Goal: Complete application form: Complete application form

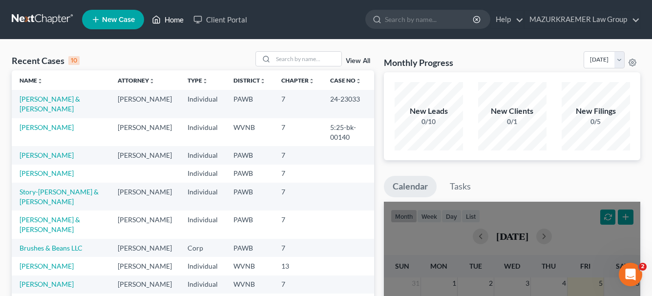
click at [174, 16] on link "Home" at bounding box center [167, 20] width 41 height 18
click at [123, 23] on span "New Case" at bounding box center [118, 19] width 33 height 7
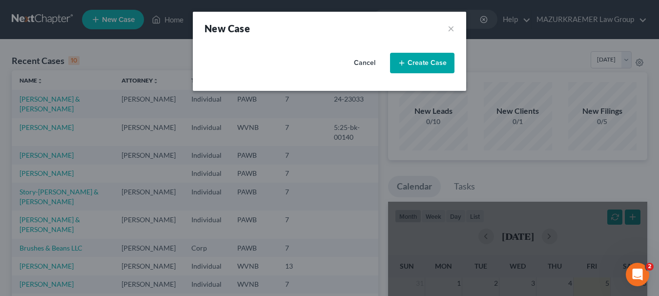
select select "69"
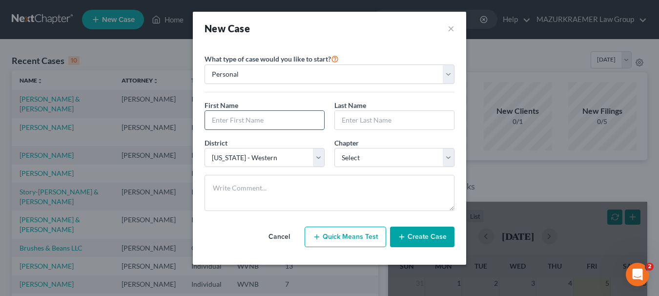
click at [248, 118] on input "text" at bounding box center [264, 120] width 119 height 19
type input "[PERSON_NAME]"
click at [375, 123] on input "text" at bounding box center [394, 120] width 119 height 19
type input "M"
click at [286, 232] on button "Cancel" at bounding box center [279, 237] width 43 height 20
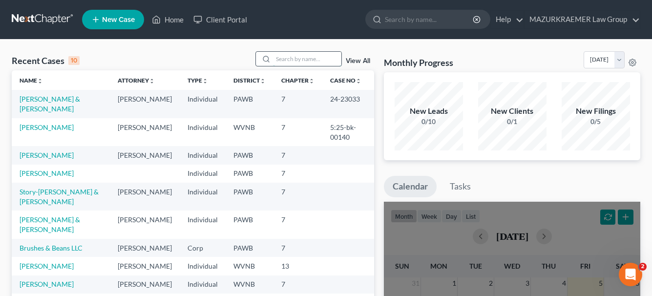
click at [283, 57] on input "search" at bounding box center [307, 59] width 68 height 14
type input "[PERSON_NAME]"
